Goal: Download file/media

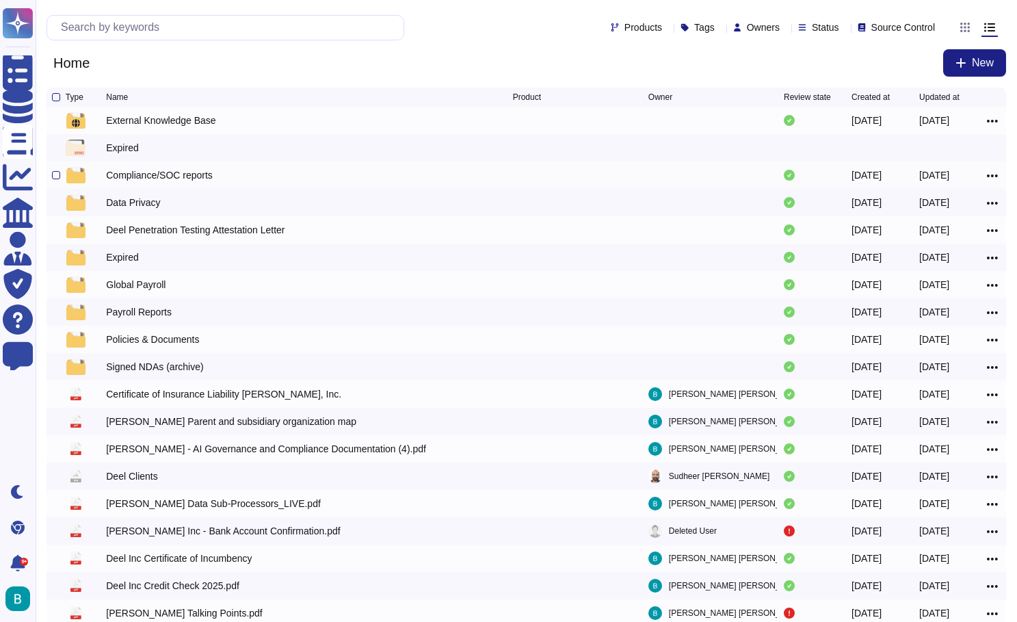
click at [157, 177] on div "Compliance/SOC reports" at bounding box center [159, 175] width 107 height 14
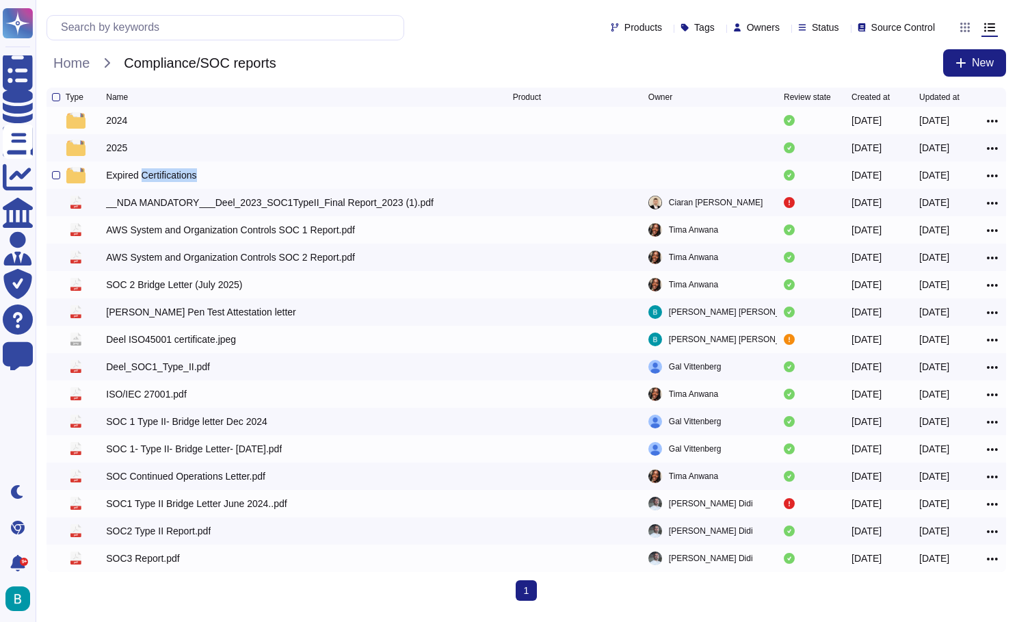
click at [157, 177] on div "Expired Certifications" at bounding box center [151, 175] width 90 height 14
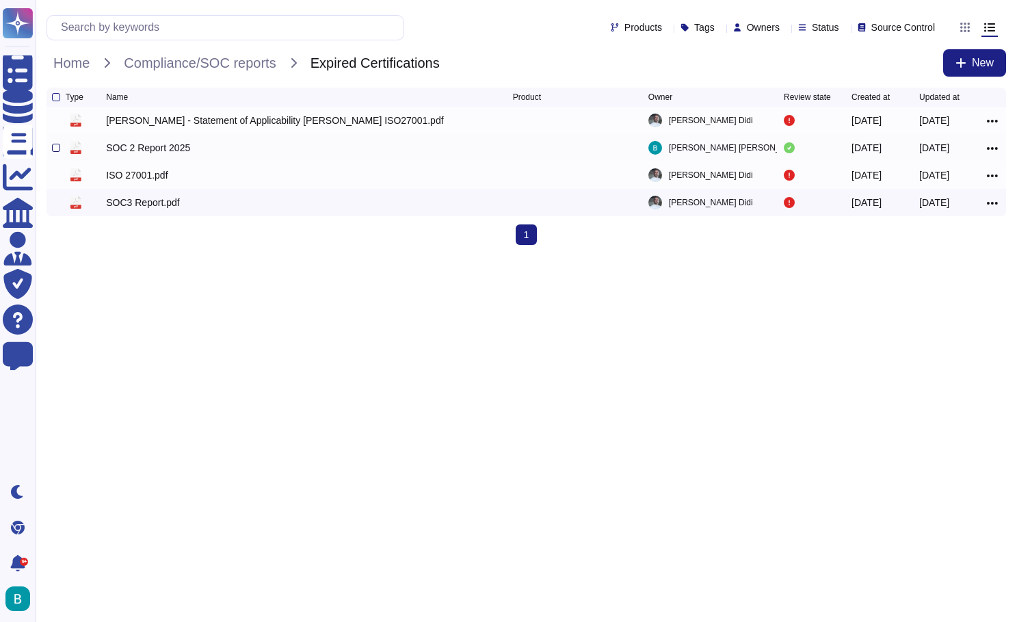
click at [55, 149] on div at bounding box center [56, 148] width 8 height 8
click at [0, 0] on input "checkbox" at bounding box center [0, 0] width 0 height 0
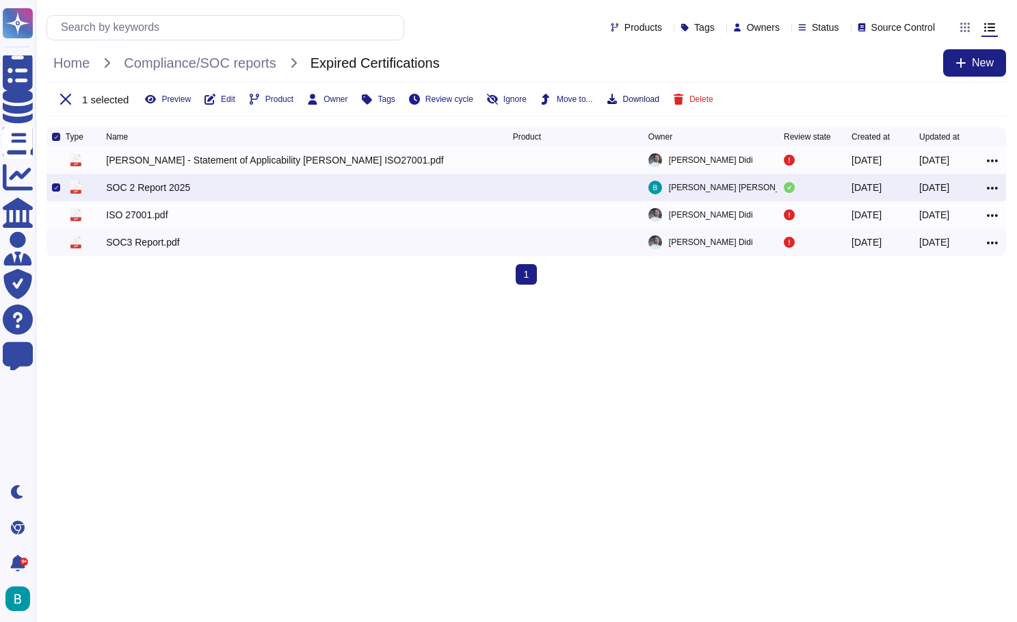
click at [646, 100] on span "Download" at bounding box center [641, 99] width 36 height 8
click at [55, 189] on icon at bounding box center [56, 187] width 4 height 4
click at [0, 0] on input "checkbox" at bounding box center [0, 0] width 0 height 0
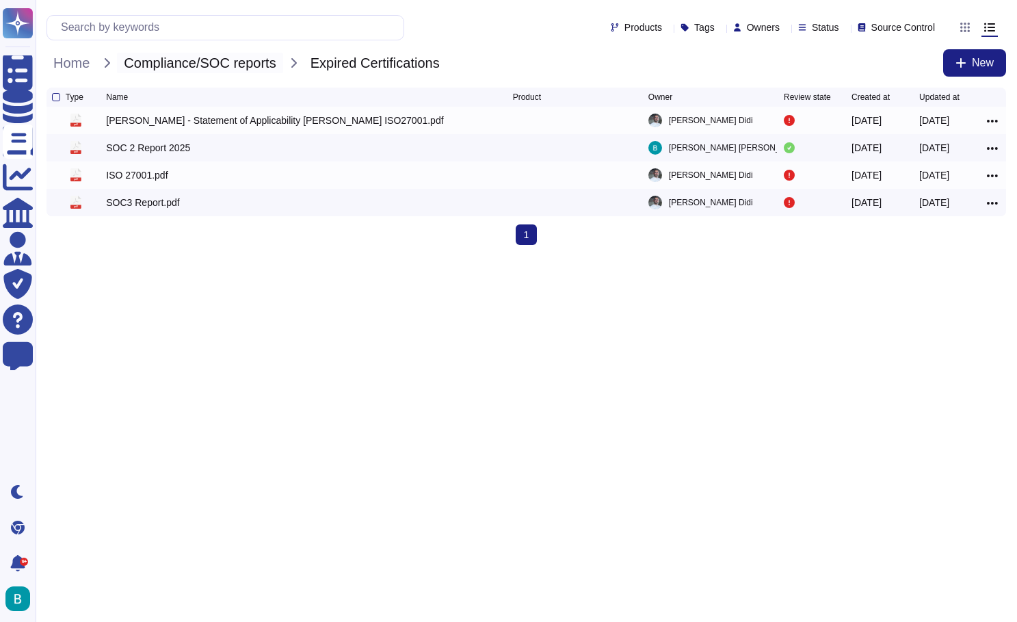
click at [242, 57] on span "Compliance/SOC reports" at bounding box center [200, 63] width 166 height 21
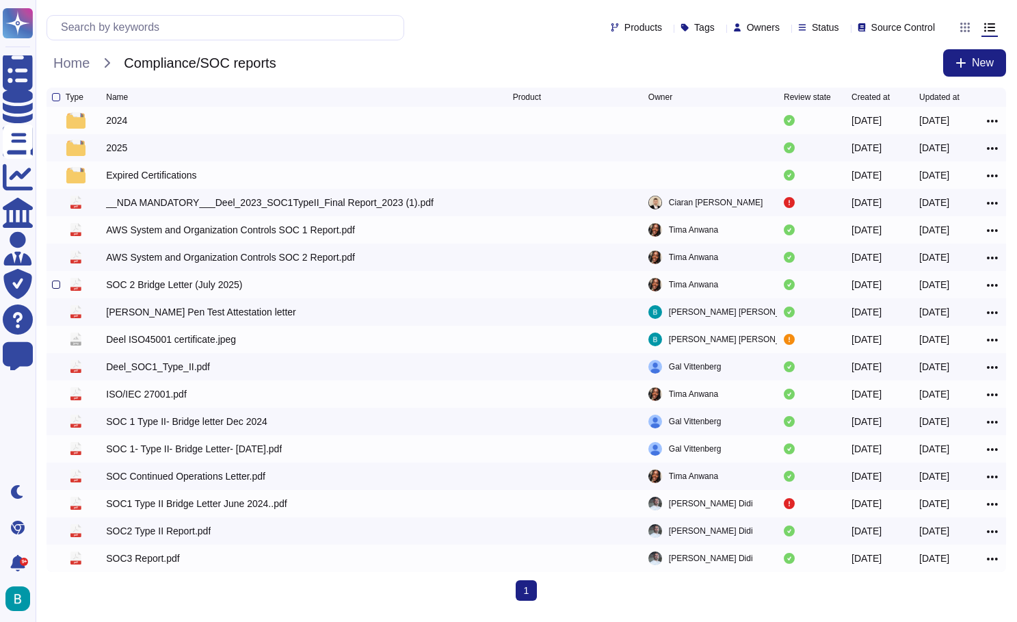
click at [55, 285] on div at bounding box center [56, 284] width 8 height 8
click at [0, 0] on input "checkbox" at bounding box center [0, 0] width 0 height 0
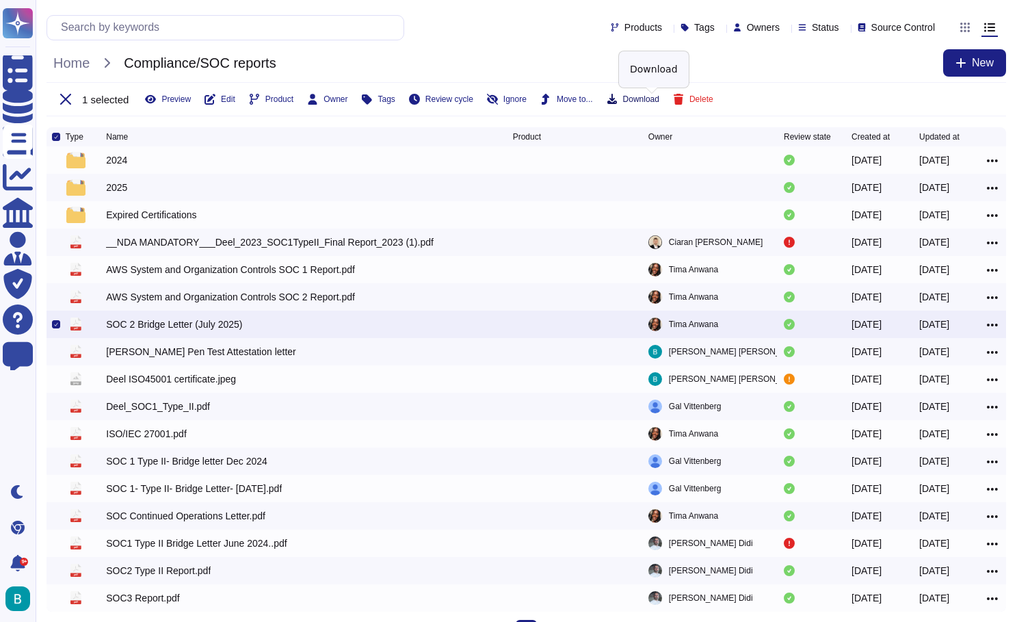
click at [644, 97] on span "Download" at bounding box center [641, 99] width 36 height 8
click at [55, 326] on icon at bounding box center [56, 324] width 4 height 4
click at [0, 0] on input "checkbox" at bounding box center [0, 0] width 0 height 0
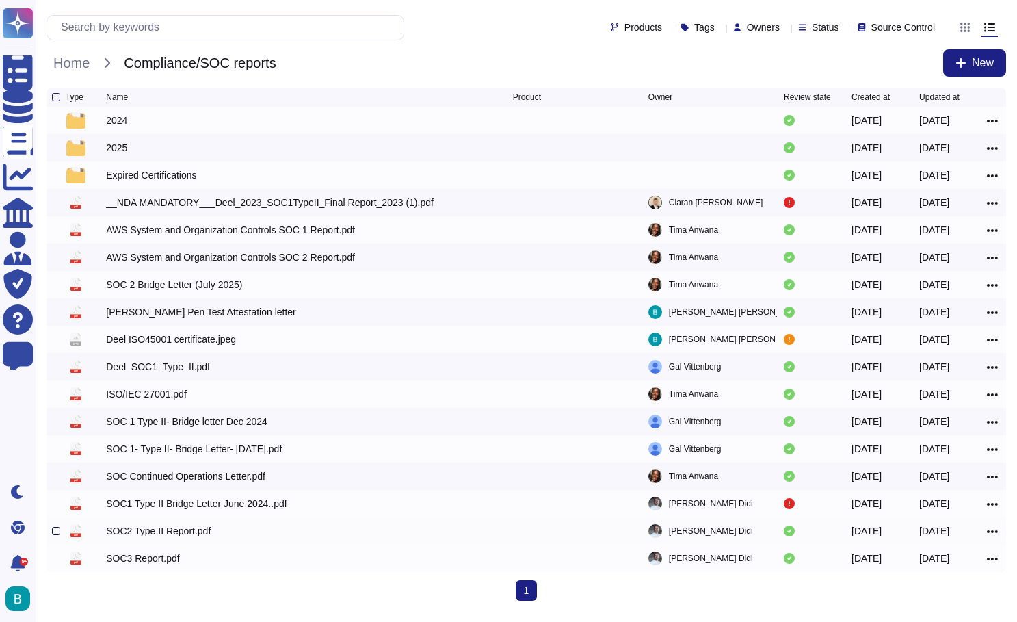
click at [53, 532] on div at bounding box center [56, 531] width 8 height 8
click at [0, 0] on input "checkbox" at bounding box center [0, 0] width 0 height 0
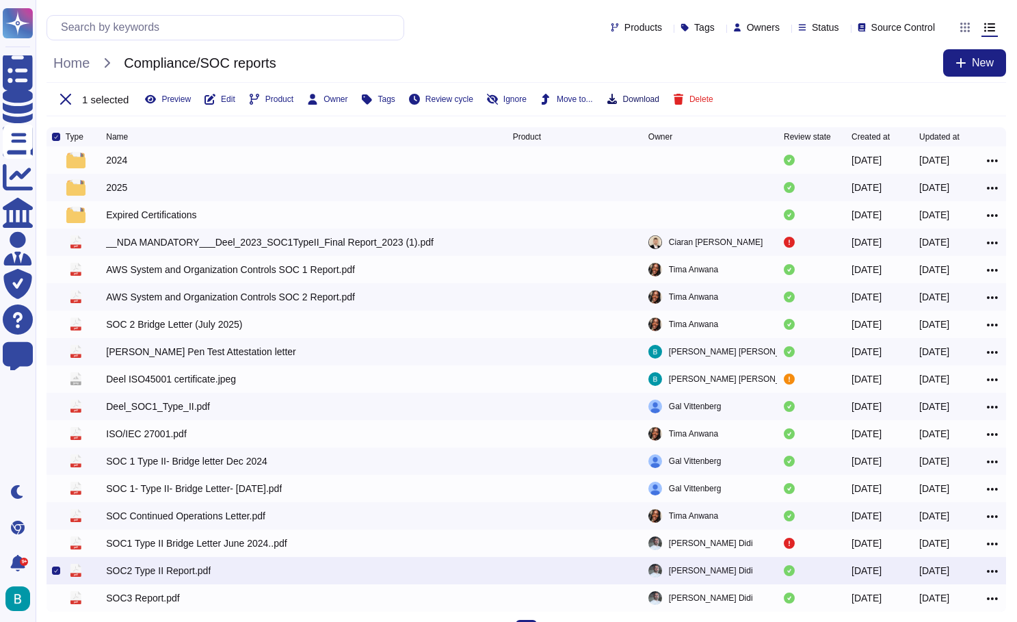
click at [651, 102] on span "Download" at bounding box center [641, 99] width 36 height 8
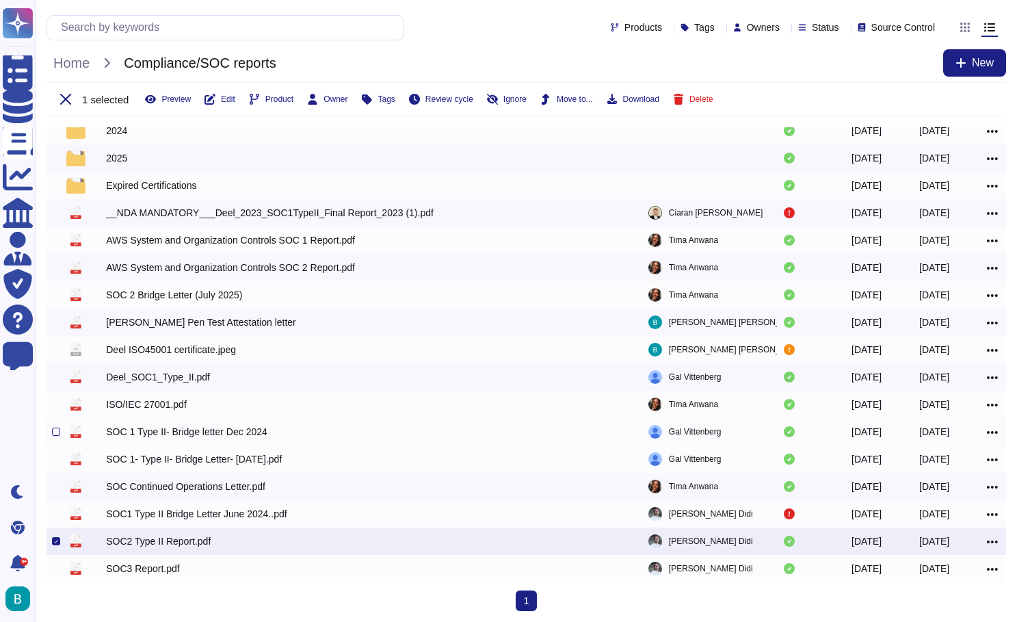
scroll to position [32, 0]
click at [80, 157] on img at bounding box center [75, 158] width 19 height 16
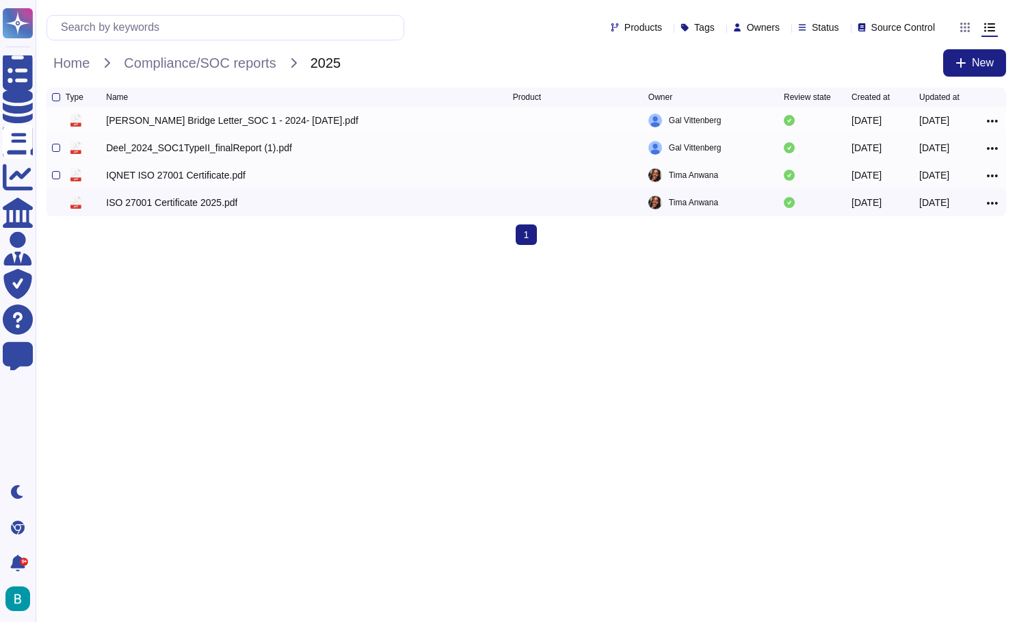
click at [155, 177] on div "IQNET ISO 27001 Certificate.pdf" at bounding box center [176, 175] width 140 height 14
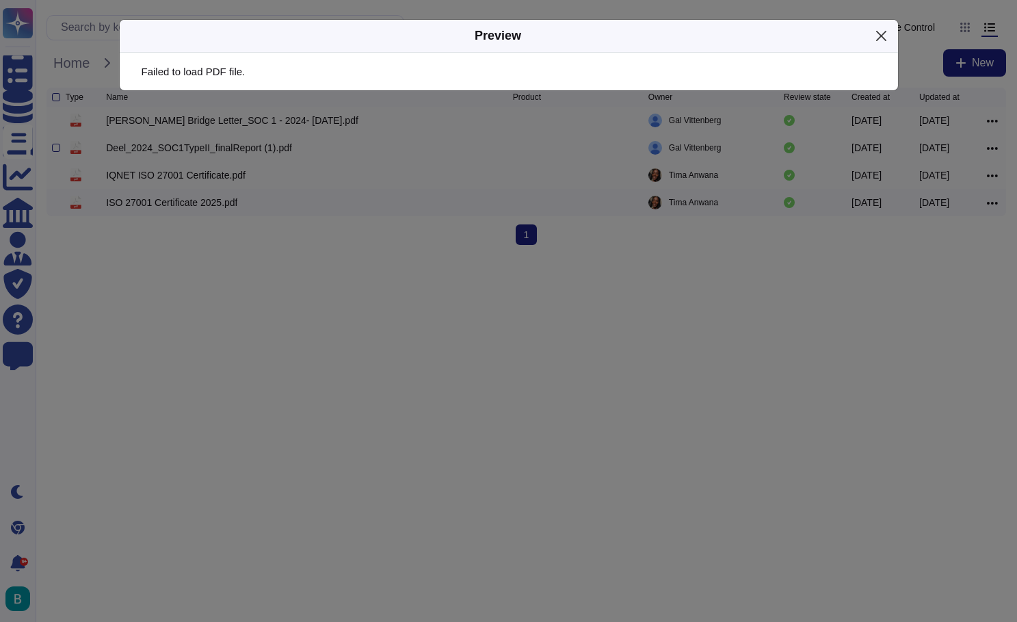
click at [884, 36] on button "Close" at bounding box center [881, 35] width 21 height 21
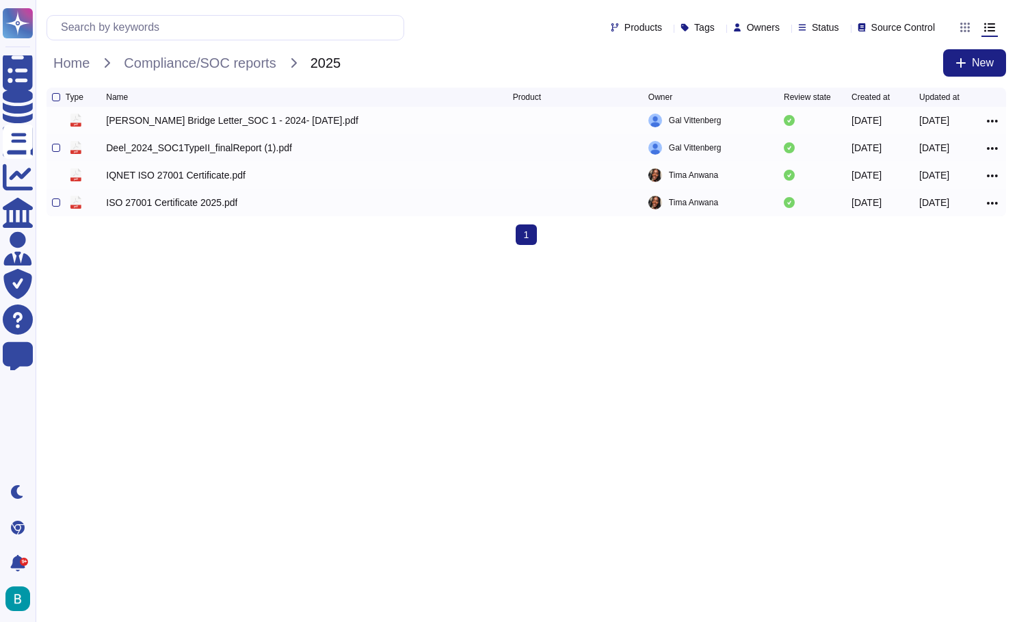
click at [230, 200] on div "ISO 27001 Certificate 2025.pdf" at bounding box center [171, 203] width 131 height 14
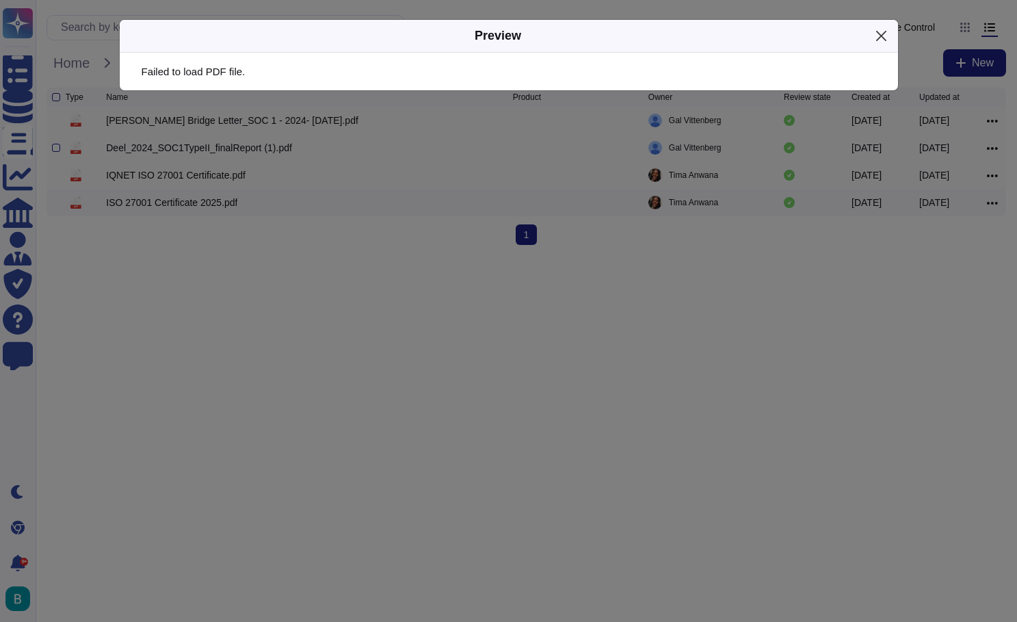
click at [881, 31] on button "Close" at bounding box center [881, 35] width 21 height 21
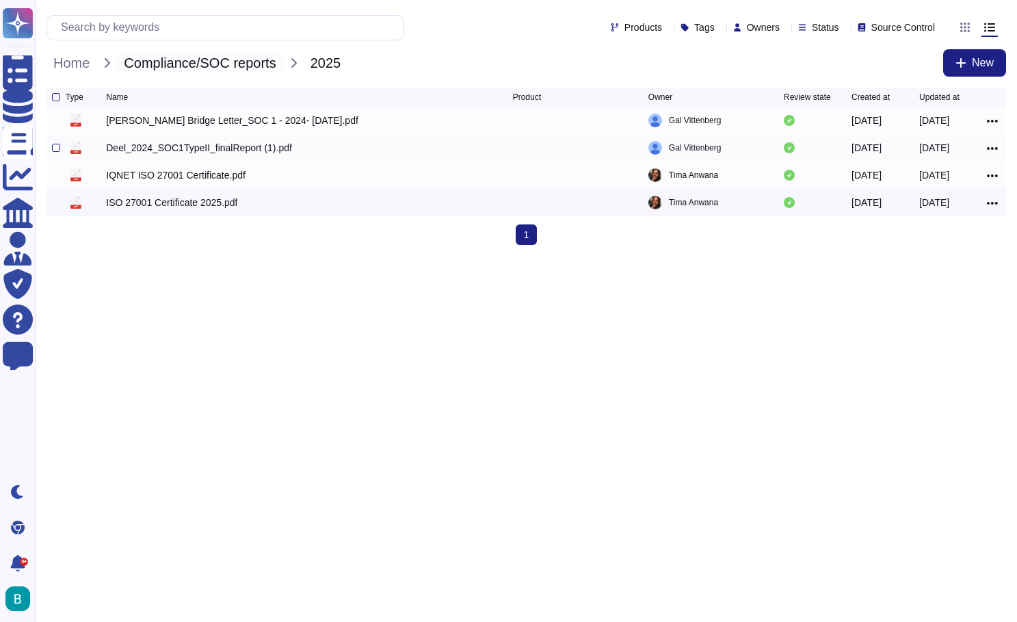
click at [236, 59] on span "Compliance/SOC reports" at bounding box center [200, 63] width 166 height 21
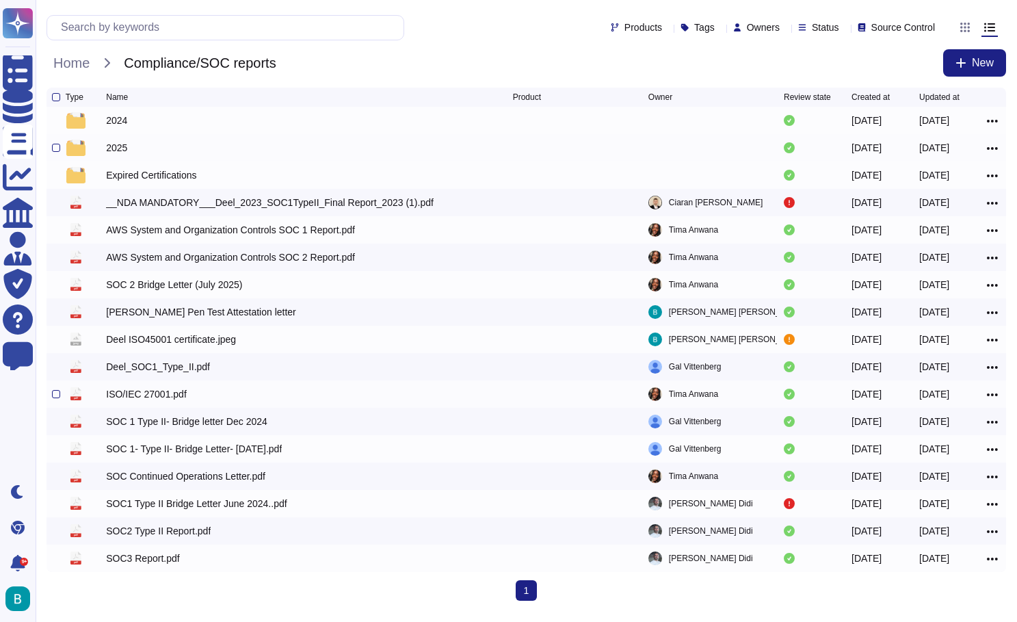
click at [155, 393] on div "ISO/IEC 27001.pdf" at bounding box center [146, 394] width 81 height 14
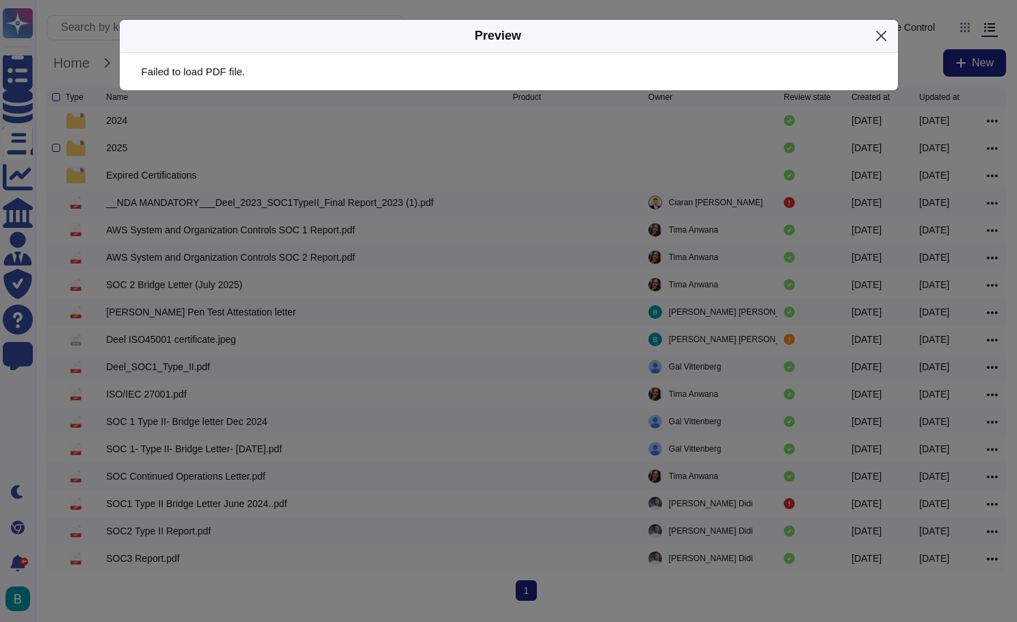
click at [883, 33] on button "Close" at bounding box center [881, 35] width 21 height 21
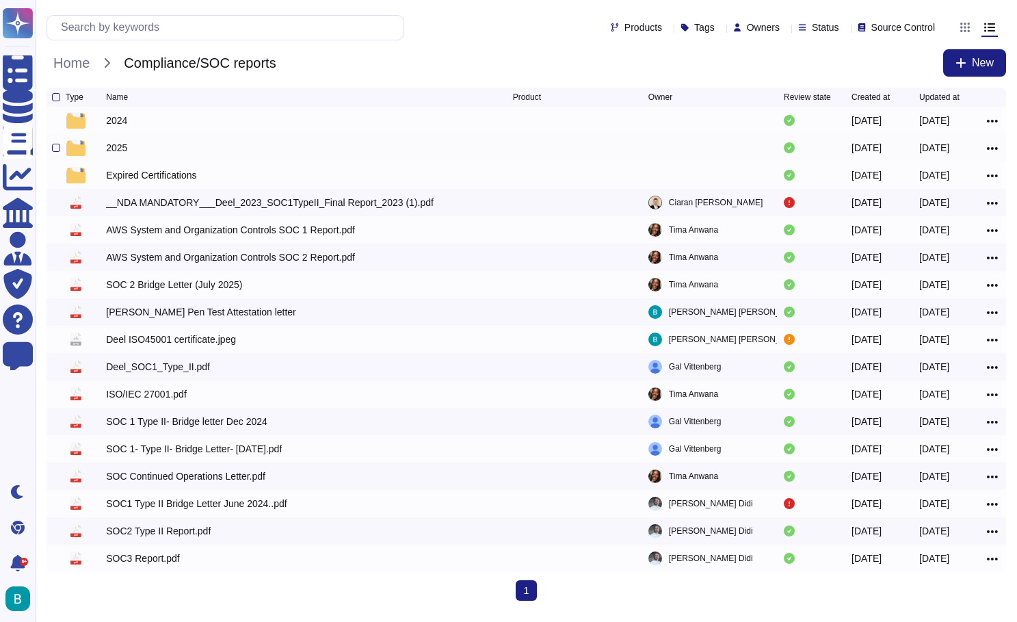
click at [125, 149] on div "2025" at bounding box center [116, 148] width 21 height 14
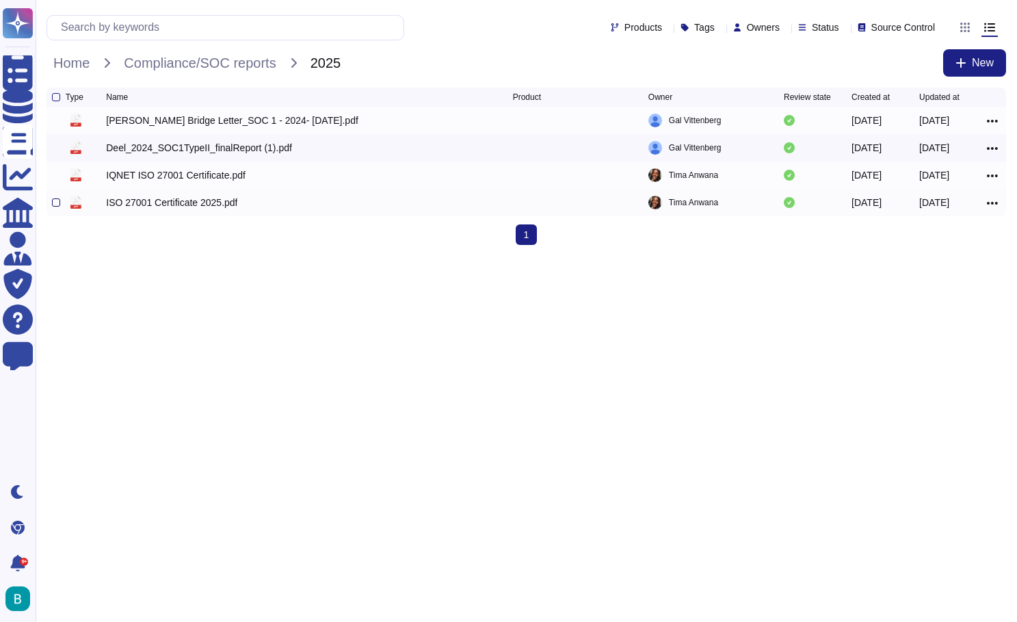
click at [53, 206] on div at bounding box center [56, 202] width 8 height 8
click at [0, 0] on input "checkbox" at bounding box center [0, 0] width 0 height 0
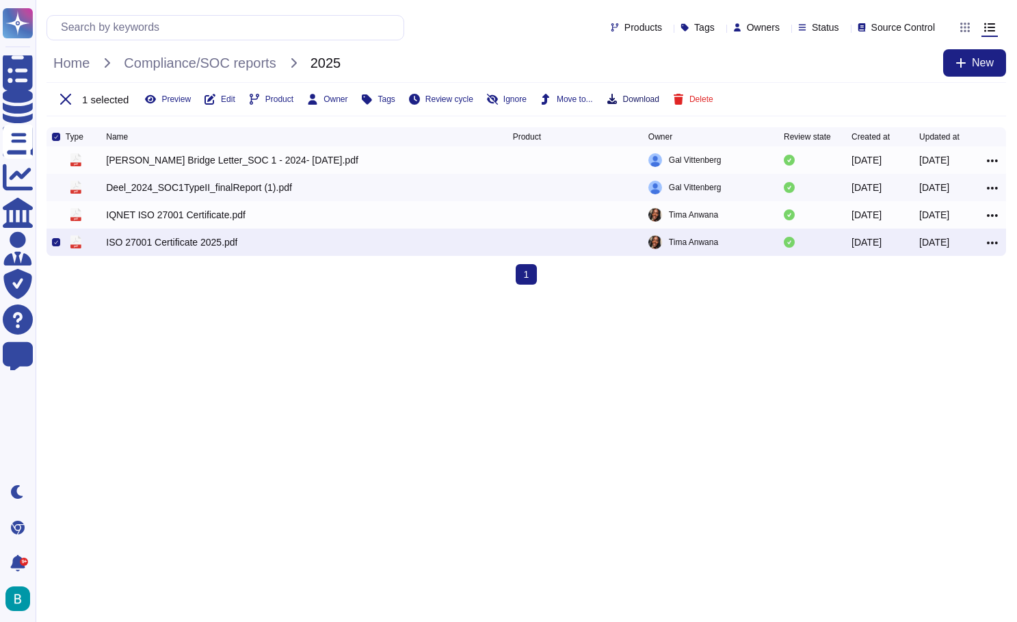
click at [648, 96] on span "Download" at bounding box center [641, 99] width 36 height 8
click at [526, 296] on html "Questionnaires Knowledge Base Documents Analytics CAIQ / SIG Admin Trust Center…" at bounding box center [508, 148] width 1017 height 296
click at [64, 96] on icon at bounding box center [65, 99] width 11 height 11
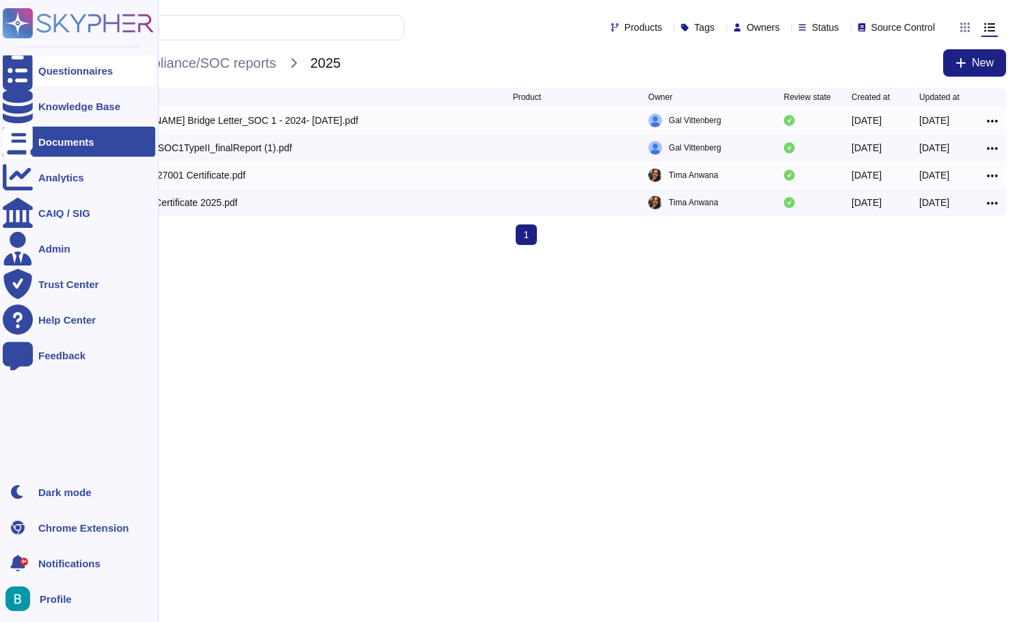
click at [30, 71] on div at bounding box center [18, 70] width 30 height 30
